Goal: Task Accomplishment & Management: Use online tool/utility

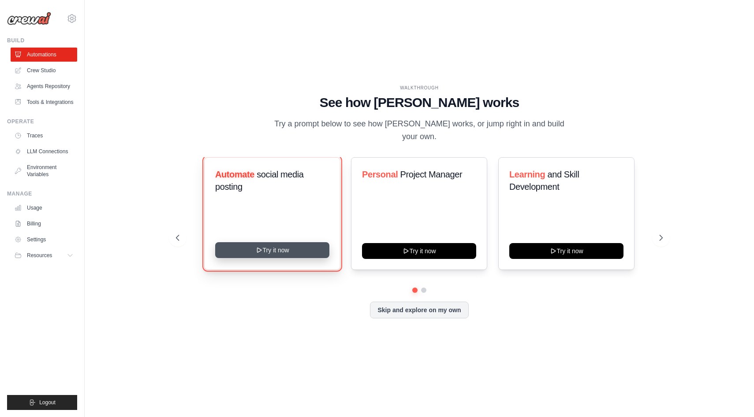
click at [270, 247] on button "Try it now" at bounding box center [272, 250] width 114 height 16
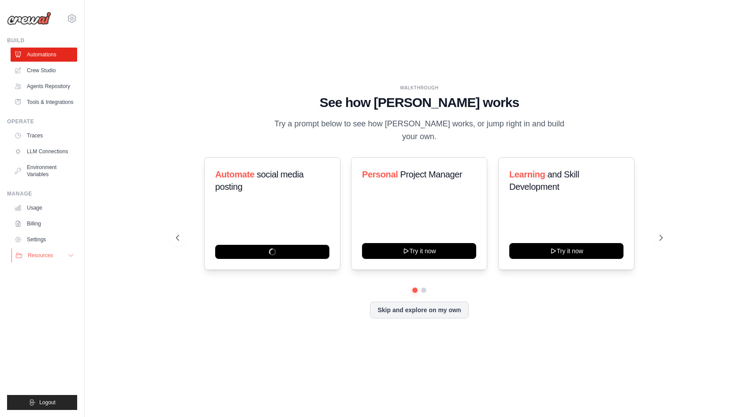
click at [70, 252] on icon at bounding box center [70, 255] width 7 height 7
click at [423, 287] on button at bounding box center [423, 290] width 7 height 7
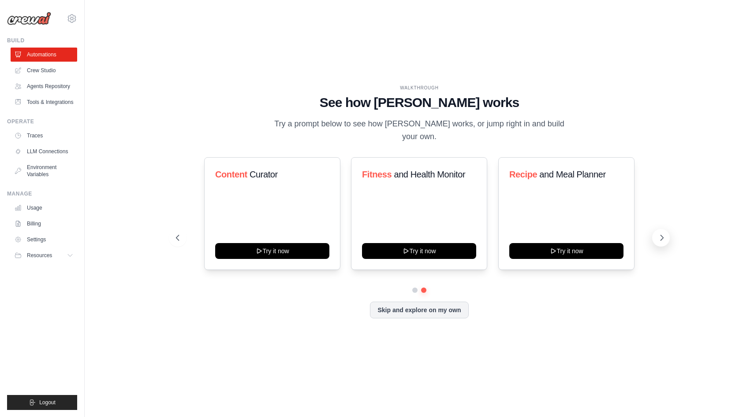
click at [661, 234] on icon at bounding box center [661, 238] width 9 height 9
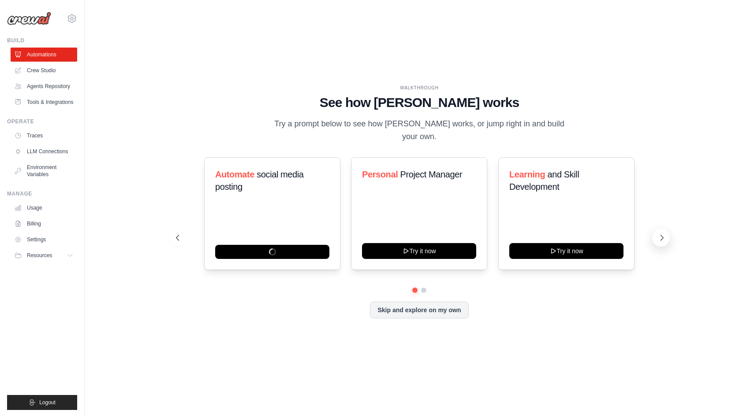
click at [661, 234] on icon at bounding box center [661, 238] width 9 height 9
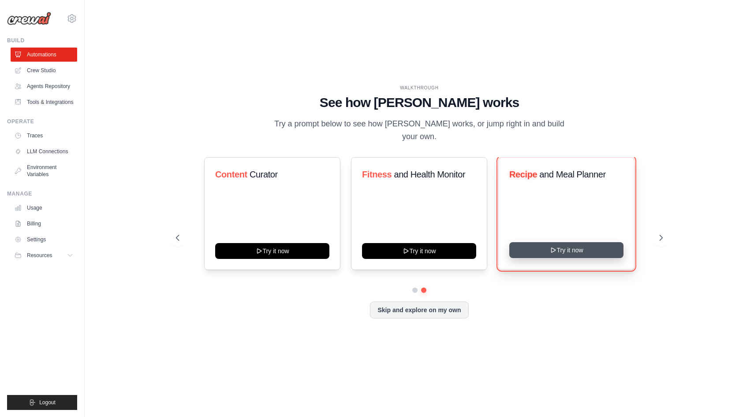
click at [577, 243] on button "Try it now" at bounding box center [566, 250] width 114 height 16
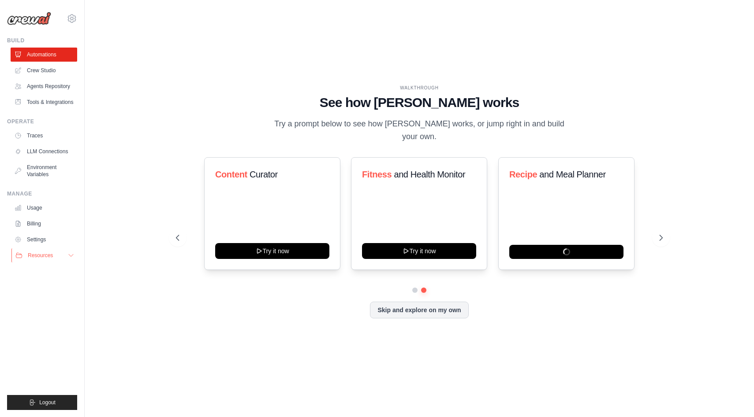
click at [67, 256] on icon at bounding box center [70, 255] width 7 height 7
click at [35, 298] on span "Blog" at bounding box center [36, 298] width 11 height 7
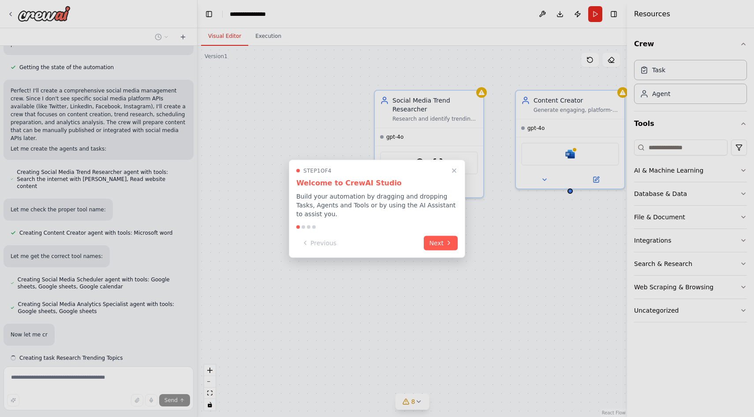
scroll to position [453, 0]
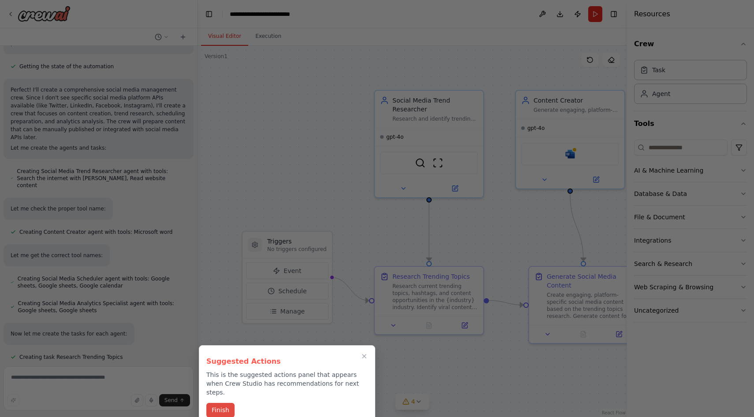
click at [220, 403] on button "Finish" at bounding box center [220, 410] width 28 height 15
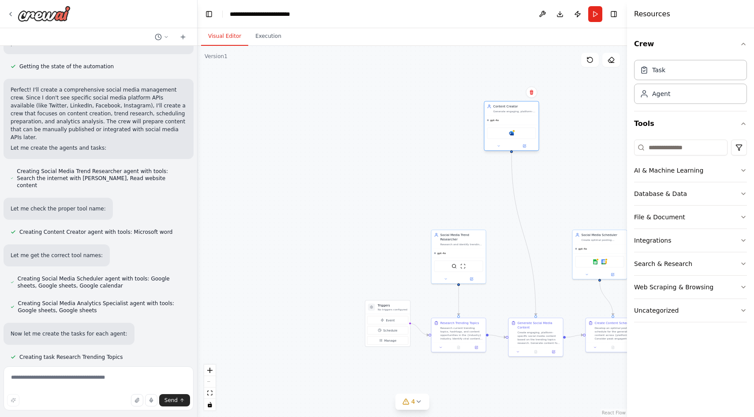
drag, startPoint x: 543, startPoint y: 261, endPoint x: 524, endPoint y: 134, distance: 128.4
click at [524, 134] on div "Microsoft word" at bounding box center [511, 133] width 49 height 11
drag, startPoint x: 454, startPoint y: 269, endPoint x: 417, endPoint y: 150, distance: 124.9
click at [417, 150] on div "SerperDevTool ScrapeWebsiteTool" at bounding box center [423, 146] width 49 height 11
drag, startPoint x: 379, startPoint y: 329, endPoint x: 274, endPoint y: 217, distance: 153.1
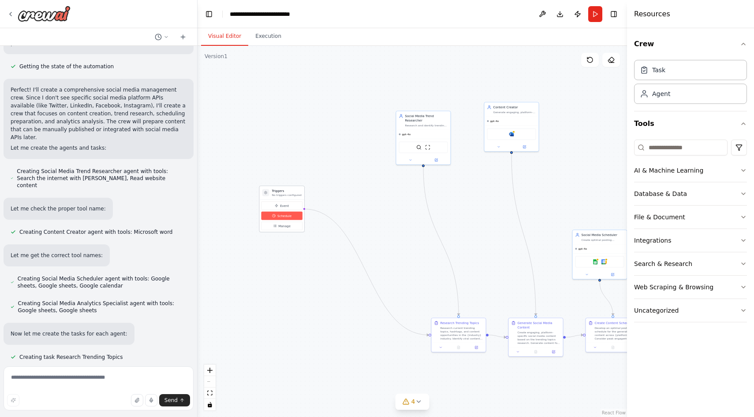
click at [274, 217] on button "Schedule" at bounding box center [281, 216] width 41 height 8
drag, startPoint x: 473, startPoint y: 350, endPoint x: 377, endPoint y: 369, distance: 97.5
click at [377, 369] on div at bounding box center [362, 364] width 54 height 9
drag, startPoint x: 549, startPoint y: 354, endPoint x: 480, endPoint y: 365, distance: 69.6
click at [480, 365] on button at bounding box center [484, 364] width 15 height 5
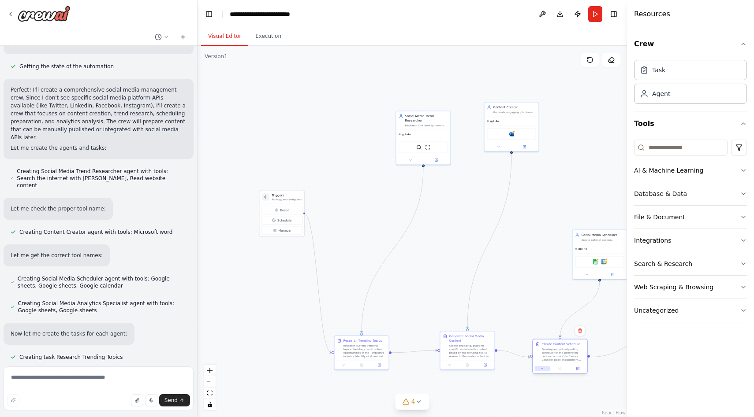
drag, startPoint x: 598, startPoint y: 346, endPoint x: 543, endPoint y: 367, distance: 59.2
click at [543, 367] on button at bounding box center [542, 368] width 15 height 5
drag, startPoint x: 577, startPoint y: 276, endPoint x: 531, endPoint y: 280, distance: 46.1
click at [531, 280] on button at bounding box center [542, 278] width 25 height 5
drag, startPoint x: 365, startPoint y: 357, endPoint x: 297, endPoint y: 365, distance: 68.3
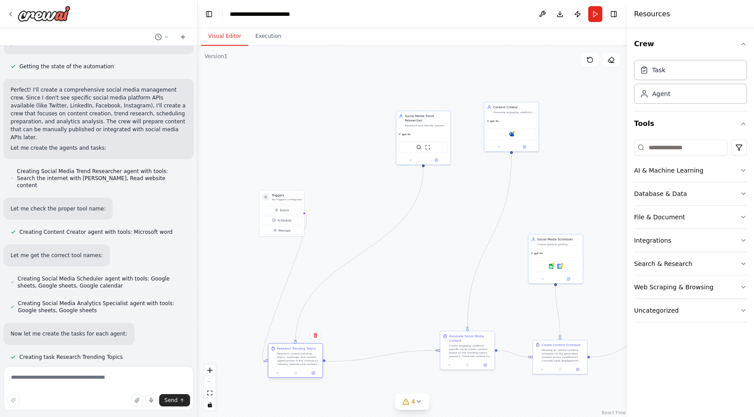
click at [297, 365] on div "Research Trending Topics Research current trending topics, hashtags, and conten…" at bounding box center [295, 356] width 54 height 25
drag, startPoint x: 456, startPoint y: 359, endPoint x: 369, endPoint y: 368, distance: 88.1
click at [369, 368] on div "Generate Social Media Content Create engaging, platform-specific social media c…" at bounding box center [379, 354] width 54 height 29
click at [517, 363] on div ".deletable-edge-delete-btn { width: 20px; height: 20px; border: 0px solid #ffff…" at bounding box center [411, 232] width 429 height 372
click at [548, 359] on div "Develop an optimal posting schedule for the generated content across {platforms…" at bounding box center [563, 355] width 43 height 14
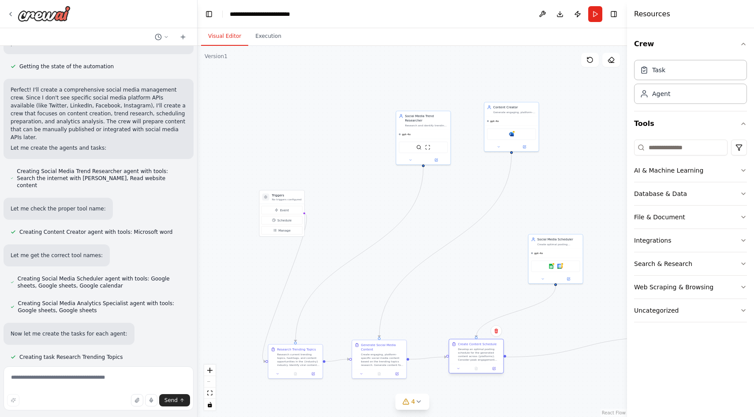
drag, startPoint x: 560, startPoint y: 352, endPoint x: 476, endPoint y: 353, distance: 84.2
click at [476, 353] on div "Develop an optimal posting schedule for the generated content across {platforms…" at bounding box center [479, 355] width 43 height 14
drag, startPoint x: 558, startPoint y: 253, endPoint x: 521, endPoint y: 249, distance: 37.2
click at [521, 249] on div "gpt-4o" at bounding box center [520, 248] width 54 height 9
click at [744, 43] on icon "button" at bounding box center [743, 44] width 4 height 2
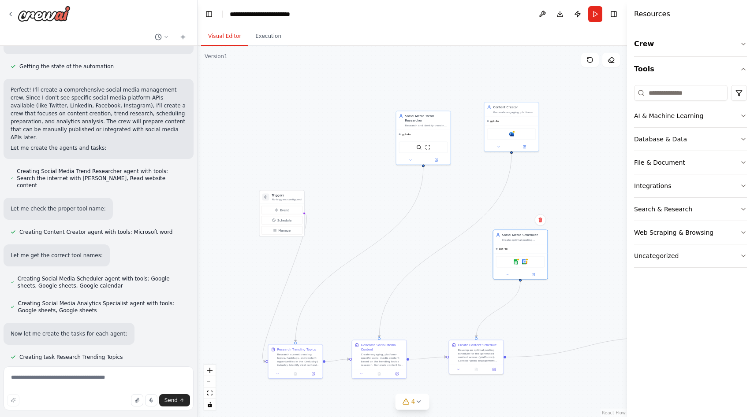
click at [595, 280] on div ".deletable-edge-delete-btn { width: 20px; height: 20px; border: 0px solid #ffff…" at bounding box center [411, 232] width 429 height 372
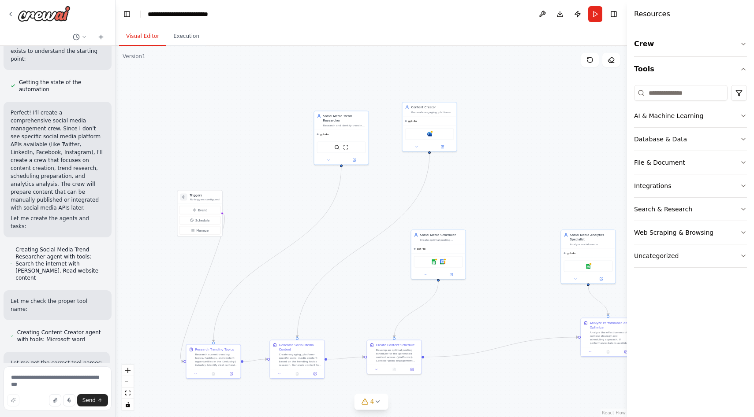
scroll to position [546, 0]
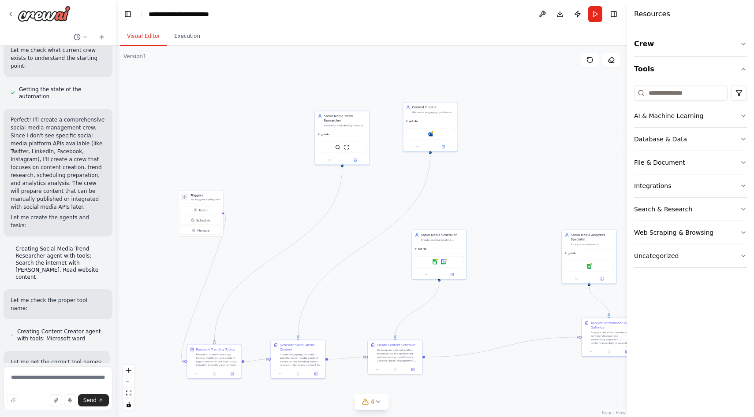
drag, startPoint x: 196, startPoint y: 228, endPoint x: 116, endPoint y: 226, distance: 79.8
click at [116, 226] on div "Create a crew that schedules and publishes social media content across multiple…" at bounding box center [377, 208] width 754 height 417
drag, startPoint x: 592, startPoint y: 345, endPoint x: 471, endPoint y: 365, distance: 123.4
click at [471, 365] on div "Analyze Performance and Optimize Analyze the effectiveness of the content strat…" at bounding box center [488, 354] width 54 height 29
drag, startPoint x: 577, startPoint y: 245, endPoint x: 506, endPoint y: 246, distance: 71.4
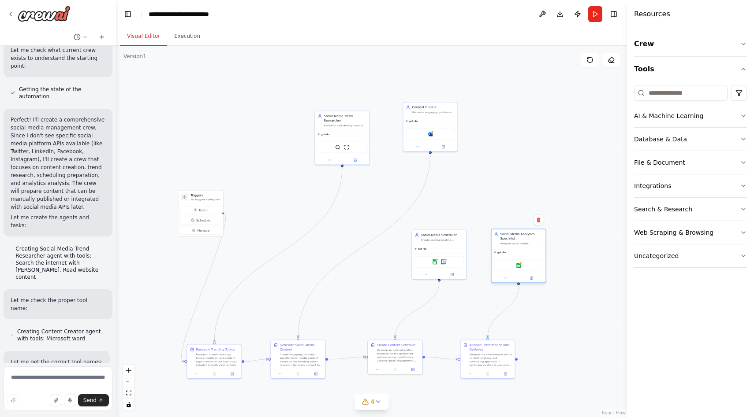
click at [506, 246] on div "Social Media Analytics Specialist Analyze social media performance data, track …" at bounding box center [518, 239] width 54 height 19
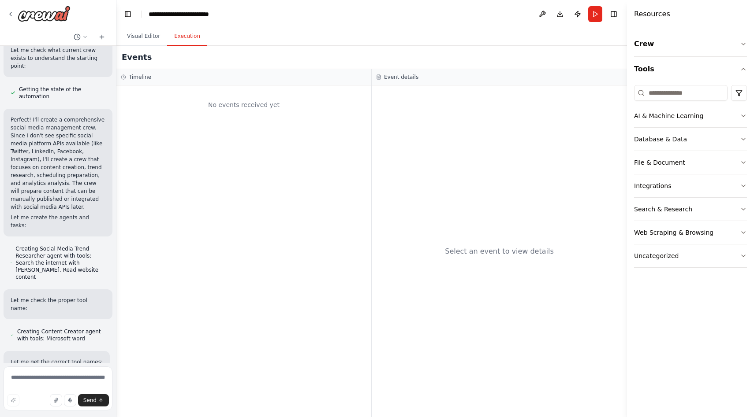
click at [186, 34] on button "Execution" at bounding box center [187, 36] width 40 height 19
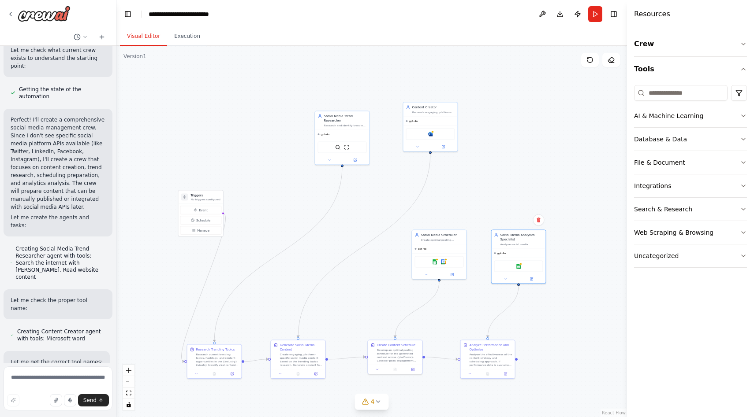
click at [145, 38] on button "Visual Editor" at bounding box center [143, 36] width 47 height 19
click at [12, 12] on icon at bounding box center [10, 14] width 7 height 7
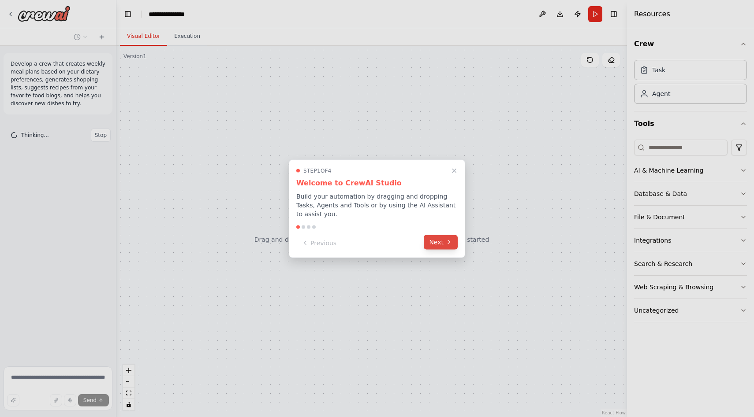
click at [441, 245] on button "Next" at bounding box center [441, 242] width 34 height 15
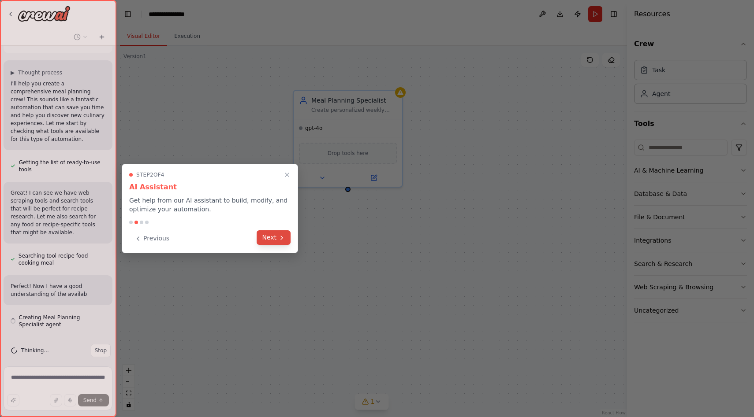
click at [279, 241] on icon at bounding box center [281, 238] width 7 height 7
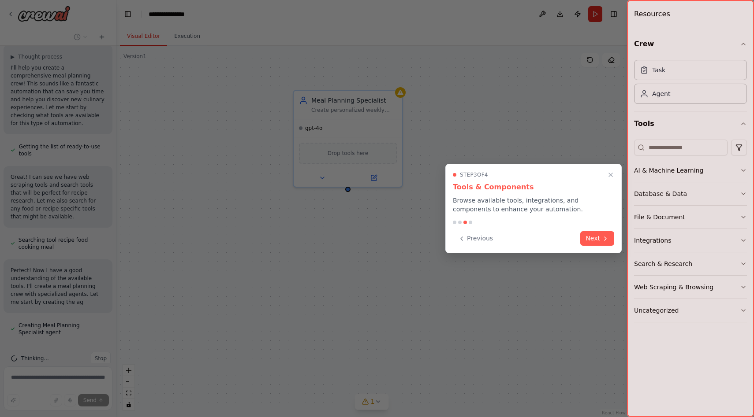
scroll to position [85, 0]
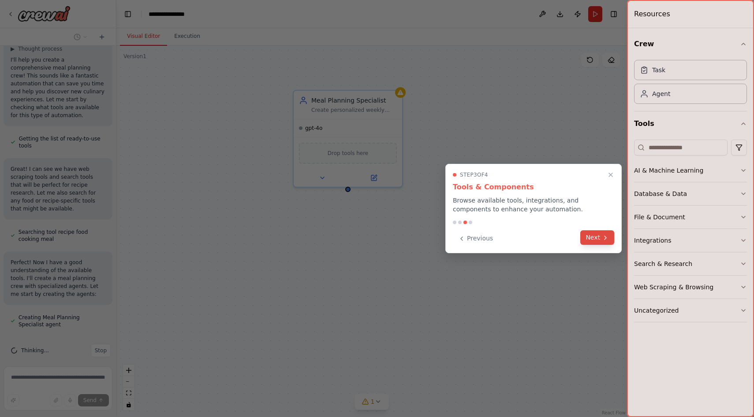
click at [599, 242] on button "Next" at bounding box center [597, 238] width 34 height 15
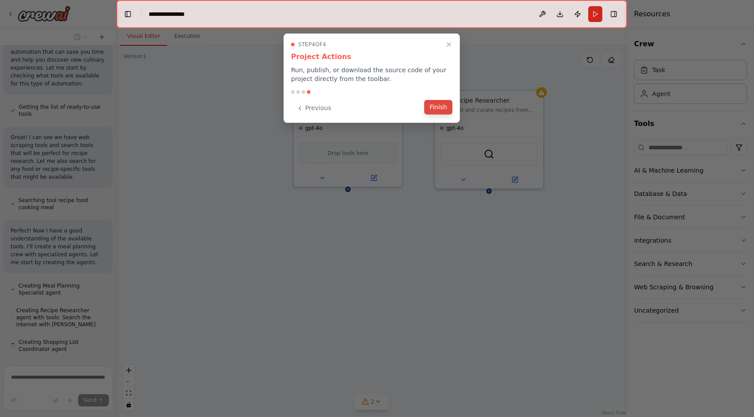
scroll to position [141, 0]
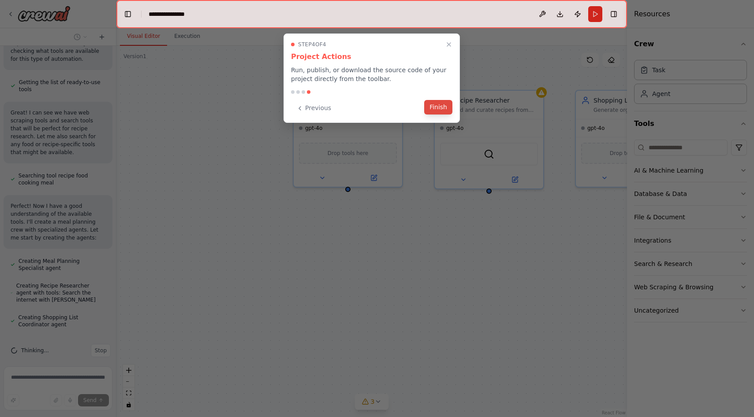
click at [437, 112] on button "Finish" at bounding box center [438, 107] width 28 height 15
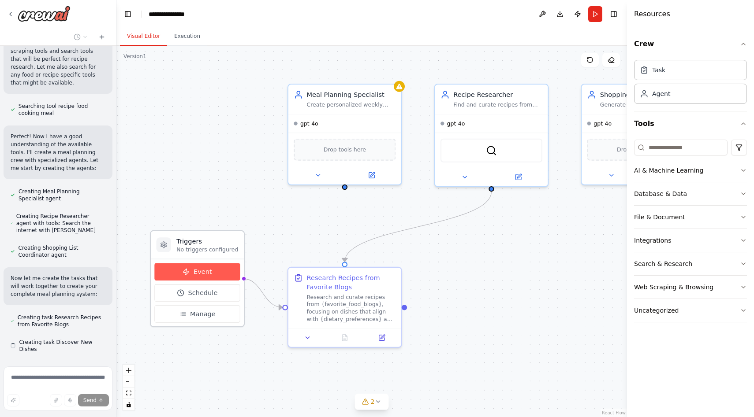
scroll to position [236, 0]
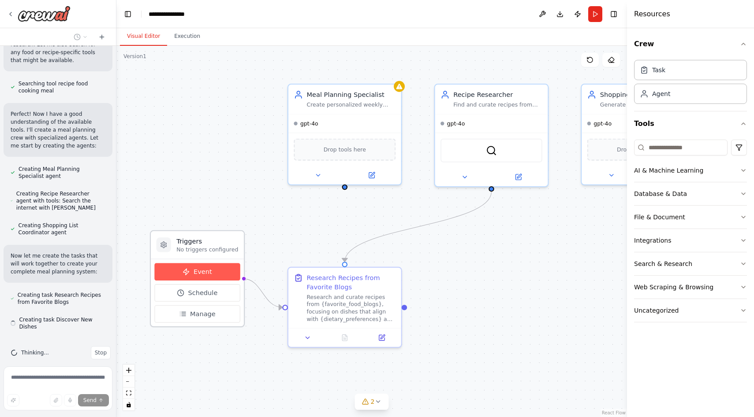
click at [212, 271] on button "Event" at bounding box center [197, 273] width 86 height 18
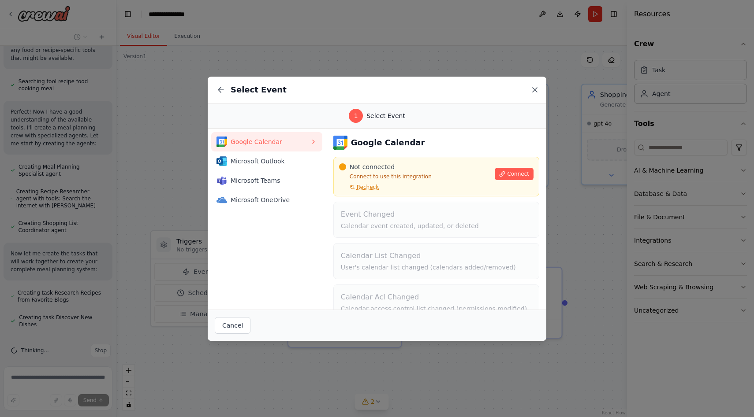
click at [536, 89] on icon at bounding box center [534, 90] width 9 height 9
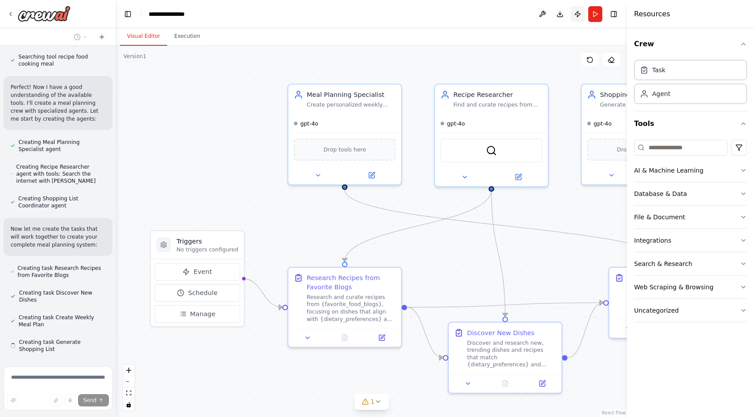
scroll to position [285, 0]
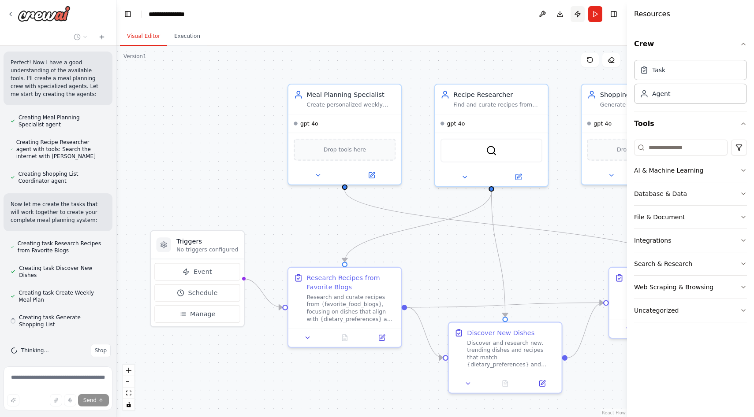
click at [577, 14] on button "Publish" at bounding box center [577, 14] width 14 height 16
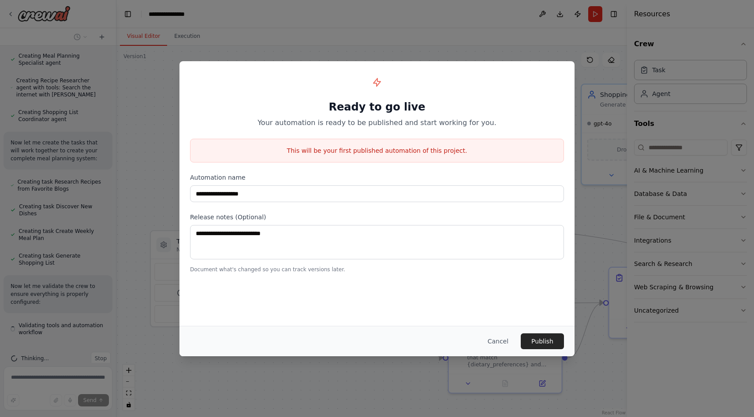
scroll to position [355, 0]
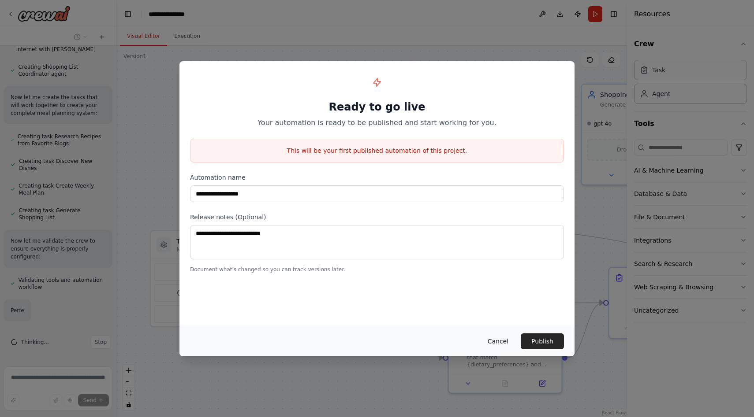
click at [500, 339] on button "Cancel" at bounding box center [497, 342] width 35 height 16
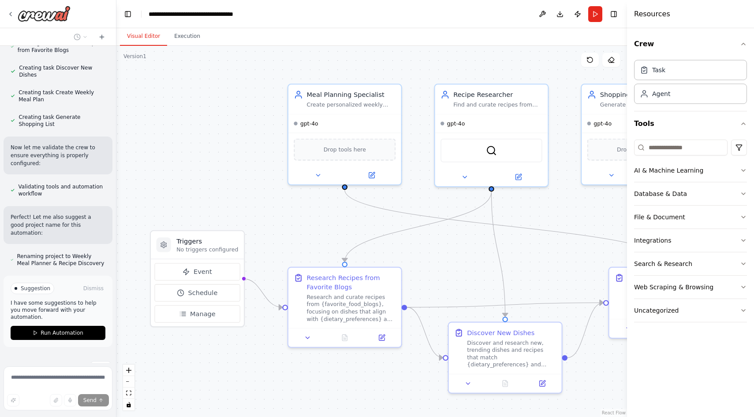
scroll to position [488, 0]
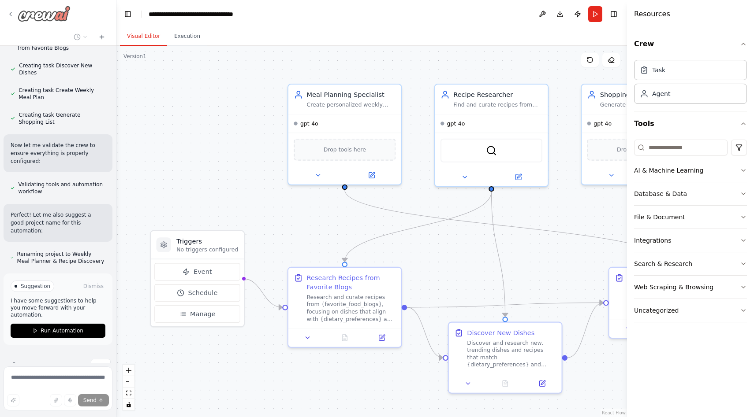
click at [56, 9] on img at bounding box center [44, 14] width 53 height 16
